Goal: Task Accomplishment & Management: Manage account settings

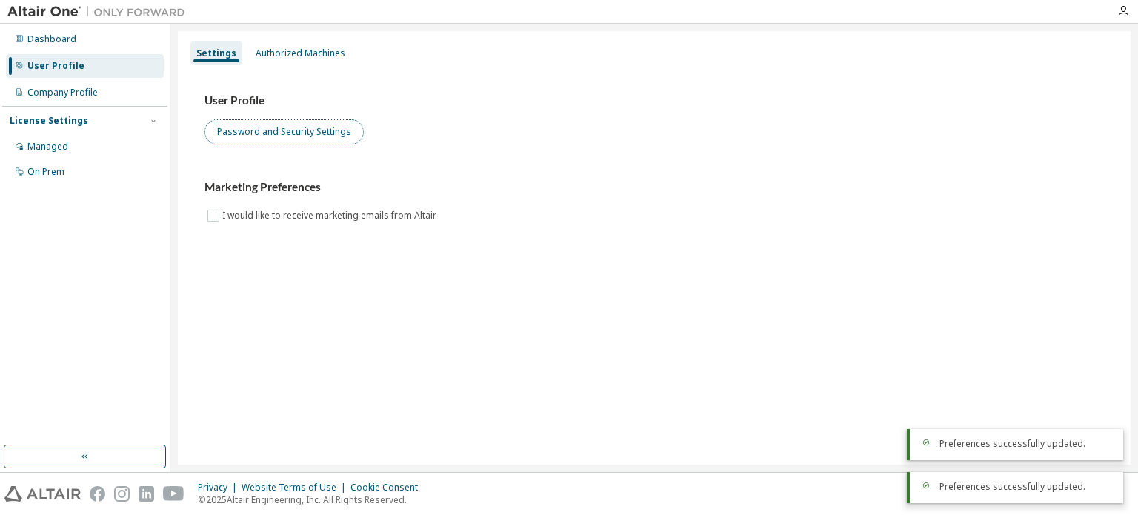
click at [272, 140] on button "Password and Security Settings" at bounding box center [283, 131] width 159 height 25
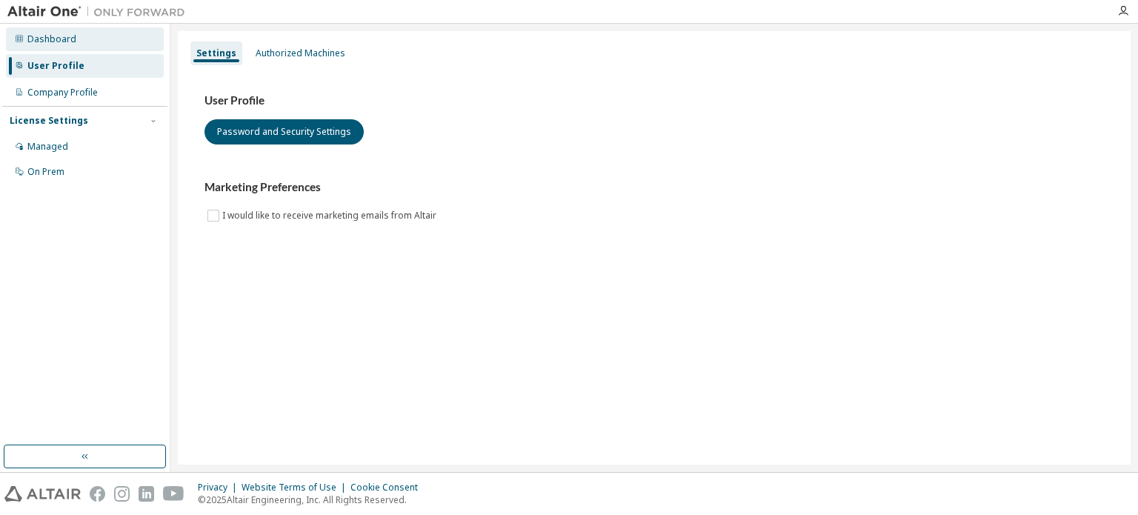
click at [69, 37] on div "Dashboard" at bounding box center [51, 39] width 49 height 12
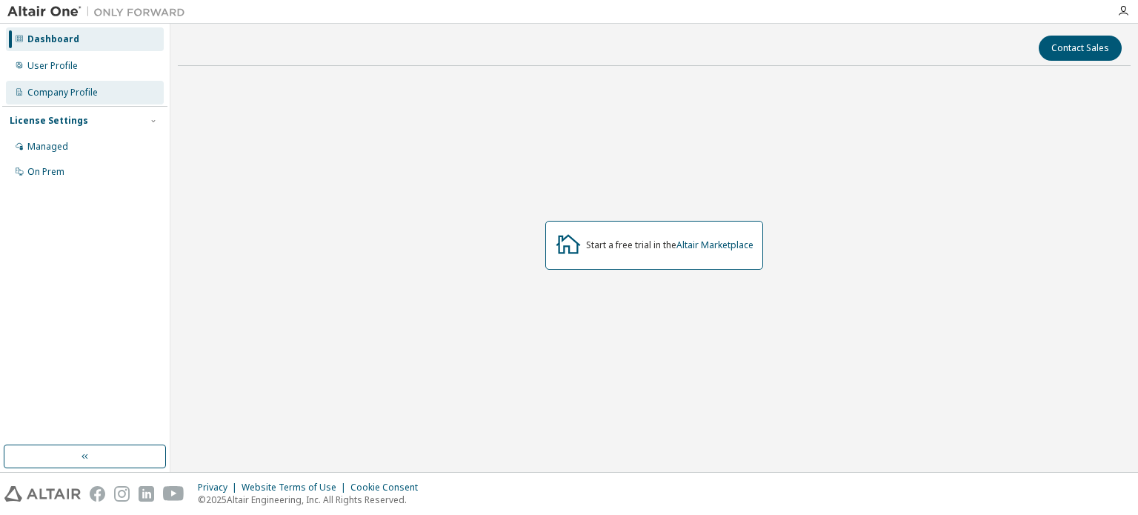
click at [68, 93] on div "Company Profile" at bounding box center [62, 93] width 70 height 12
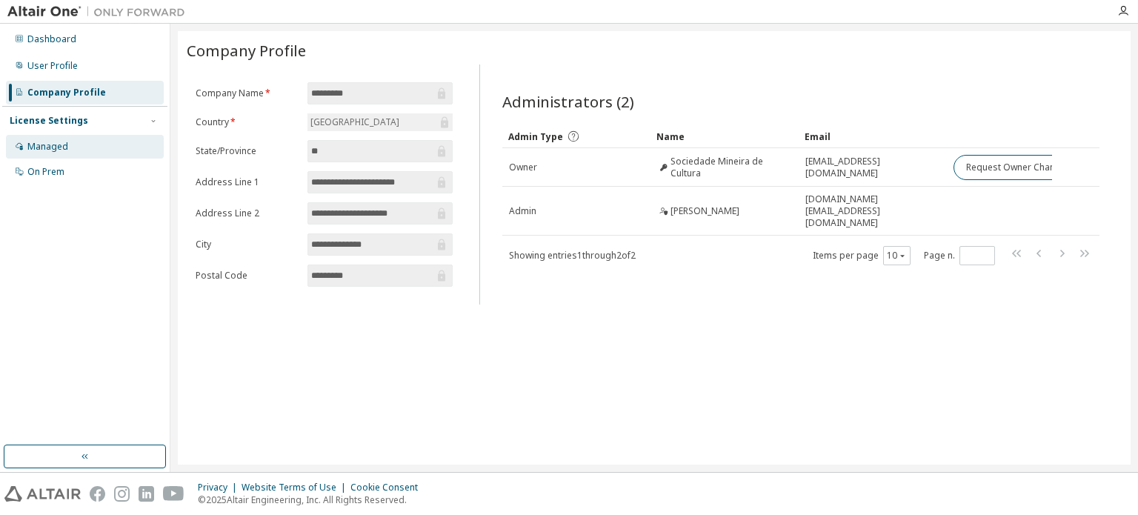
drag, startPoint x: 50, startPoint y: 143, endPoint x: 59, endPoint y: 139, distance: 10.3
click at [55, 141] on div "Managed" at bounding box center [47, 147] width 41 height 12
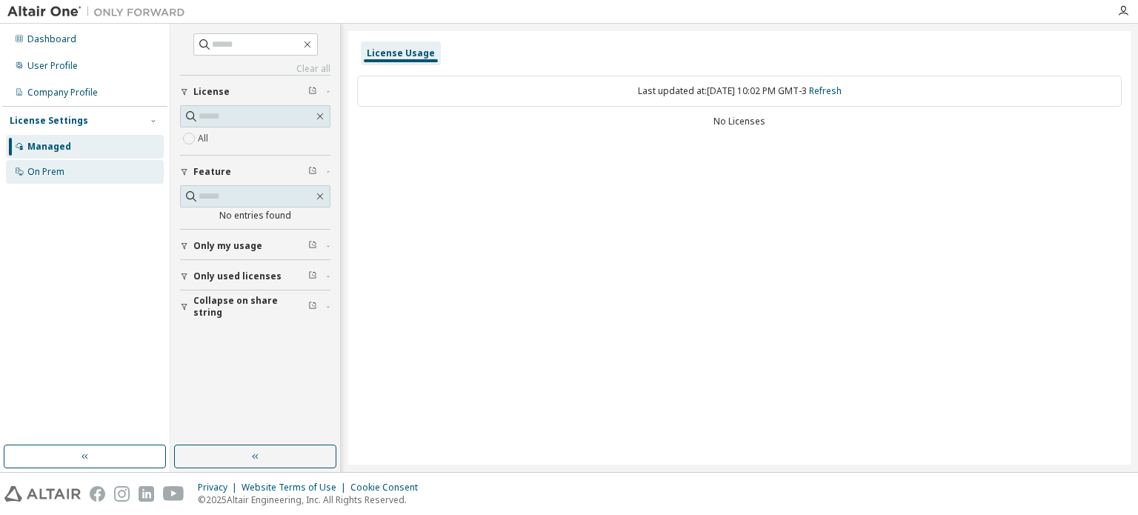
click at [44, 173] on div "On Prem" at bounding box center [45, 172] width 37 height 12
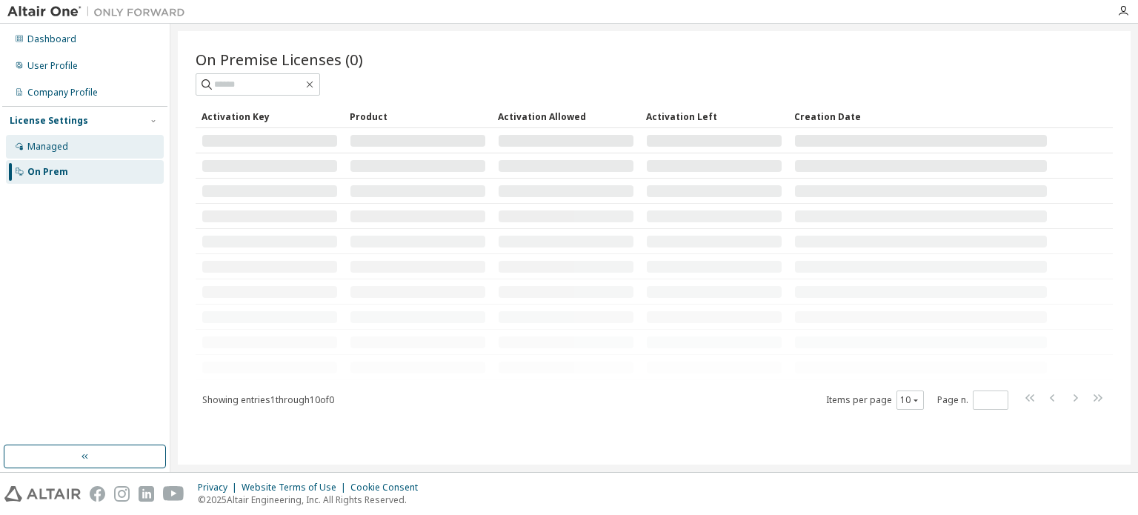
click at [61, 152] on div "Managed" at bounding box center [47, 147] width 41 height 12
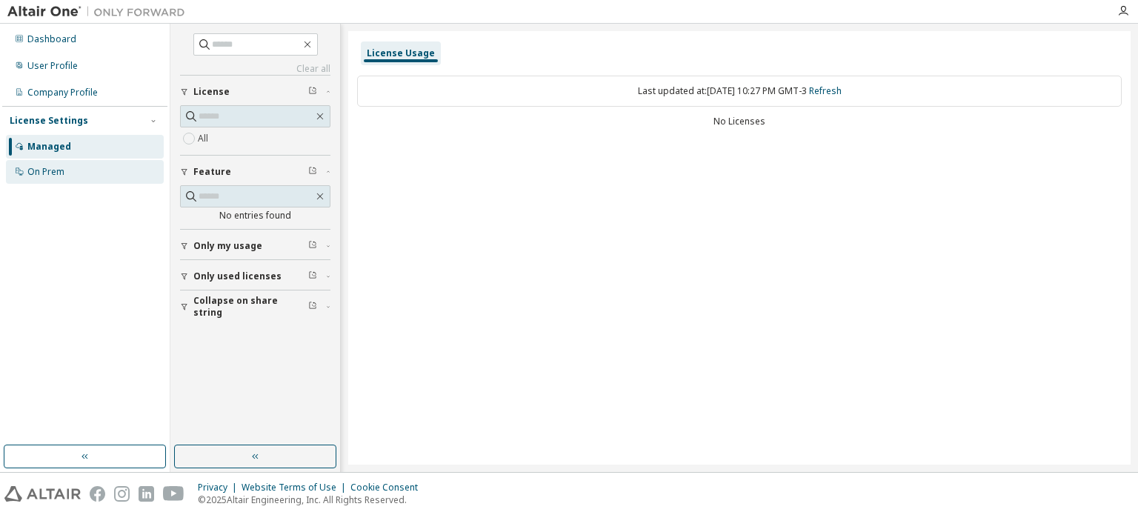
click at [50, 173] on div "On Prem" at bounding box center [45, 172] width 37 height 12
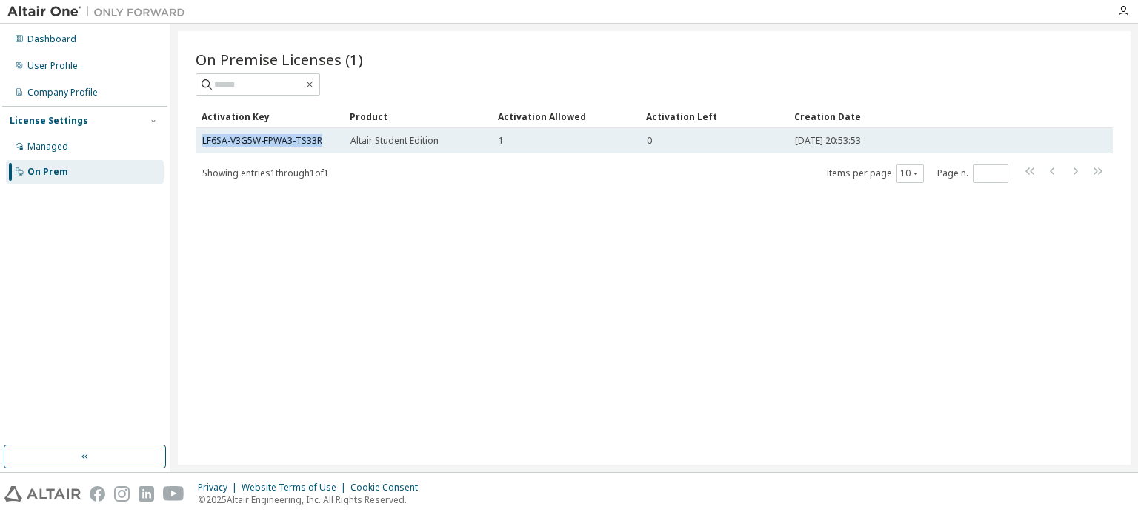
drag, startPoint x: 324, startPoint y: 140, endPoint x: 201, endPoint y: 150, distance: 123.4
click at [201, 150] on td "LF6SA-V3G5W-FPWA3-TS33R" at bounding box center [270, 140] width 148 height 25
copy link "LF6SA-V3G5W-FPWA3-TS33R"
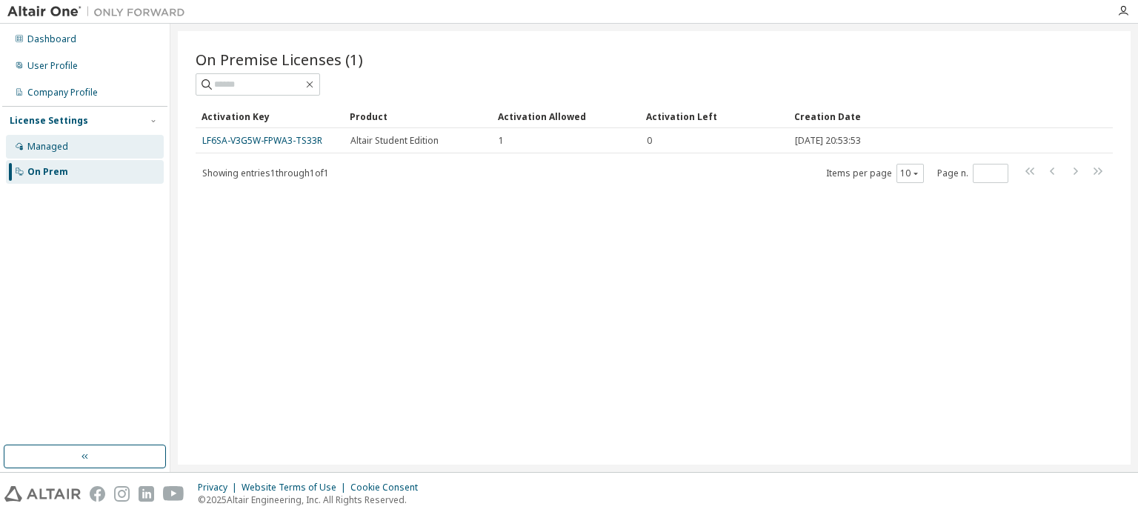
click at [78, 144] on div "Managed" at bounding box center [85, 147] width 158 height 24
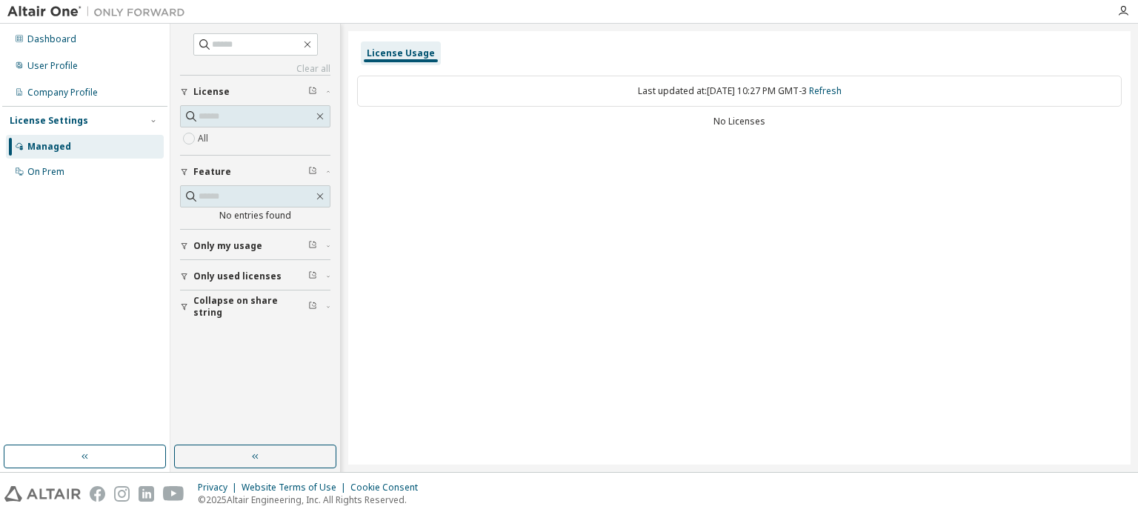
click at [530, 183] on div "License Usage Last updated at: [DATE] 10:27 PM GMT-3 Refresh No Licenses" at bounding box center [739, 247] width 782 height 433
click at [64, 90] on div "Company Profile" at bounding box center [62, 93] width 70 height 12
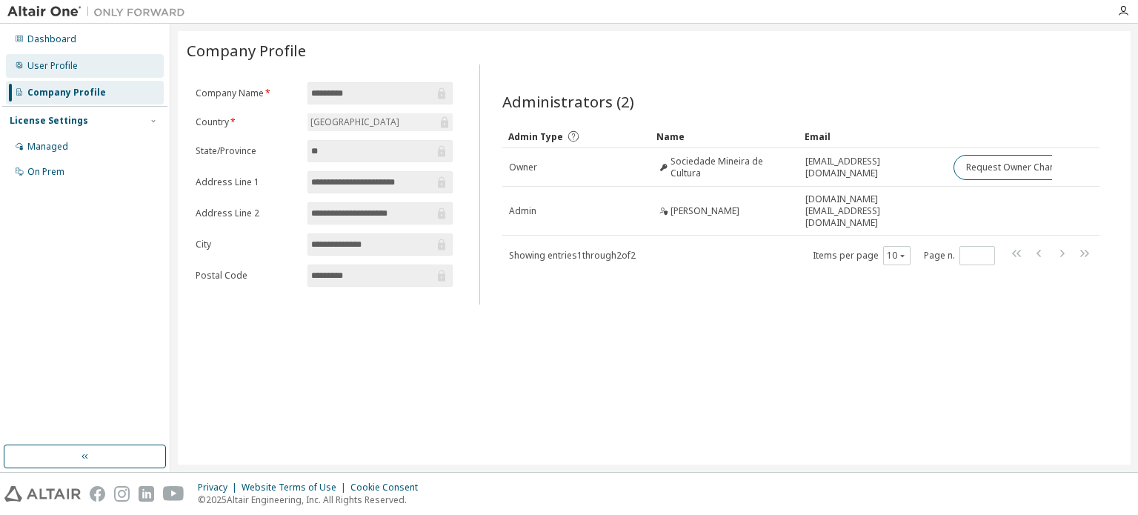
click at [65, 68] on div "User Profile" at bounding box center [52, 66] width 50 height 12
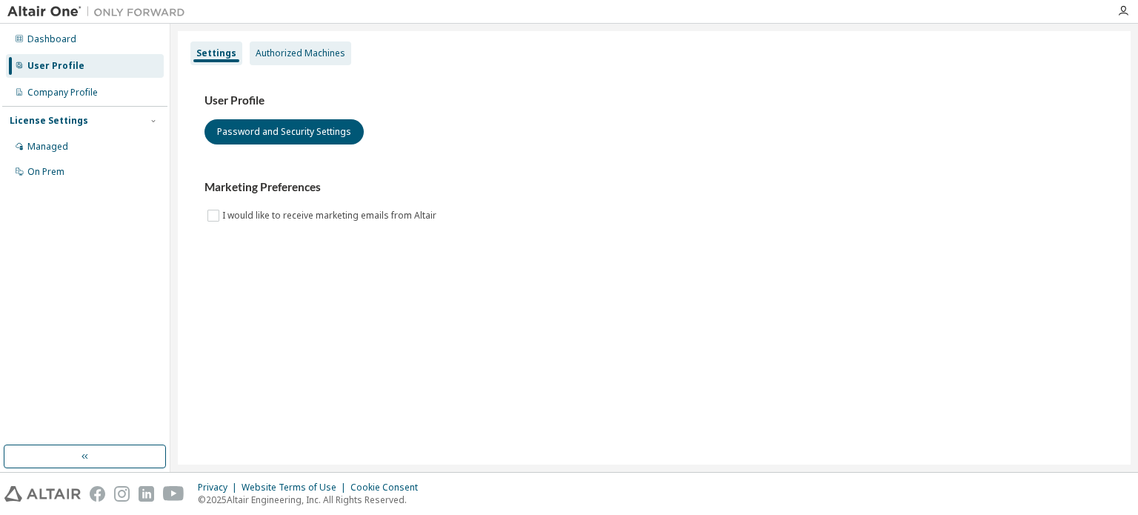
click at [317, 55] on div "Authorized Machines" at bounding box center [300, 53] width 90 height 12
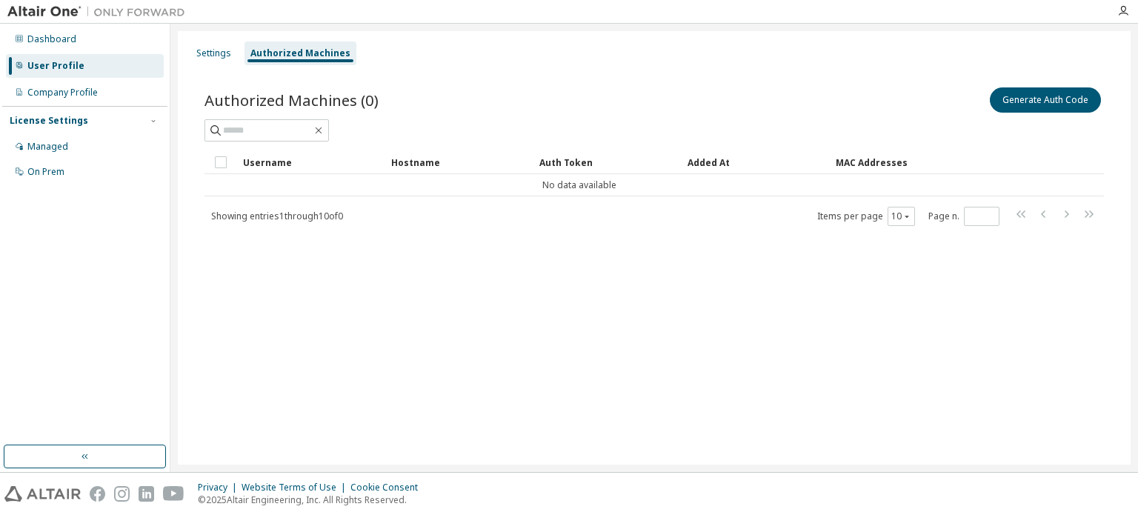
click at [506, 272] on div "Settings Authorized Machines Authorized Machines (0) Generate Auth Code Clear L…" at bounding box center [654, 247] width 952 height 433
